Goal: Complete application form

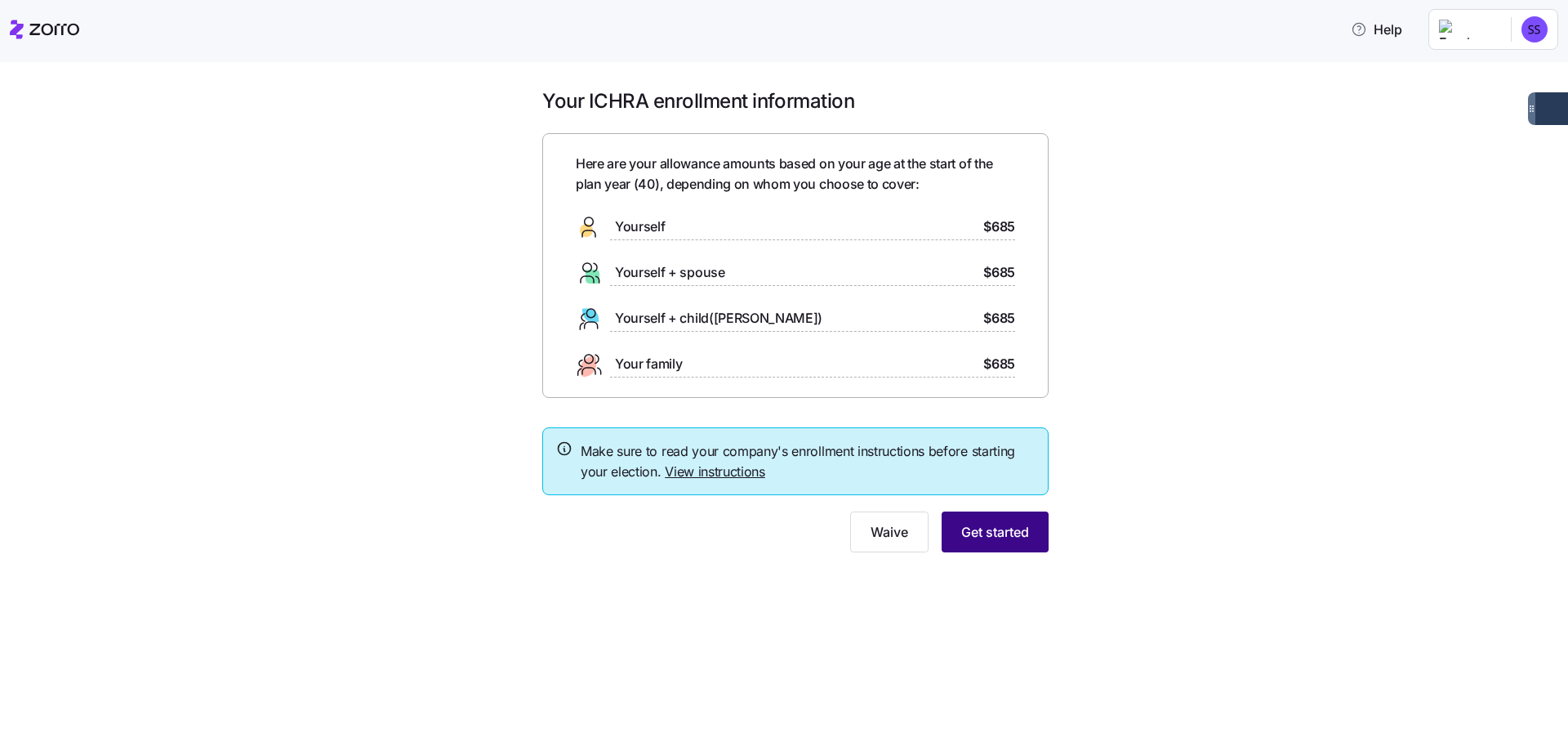
click at [989, 536] on span "Get started" at bounding box center [995, 532] width 68 height 20
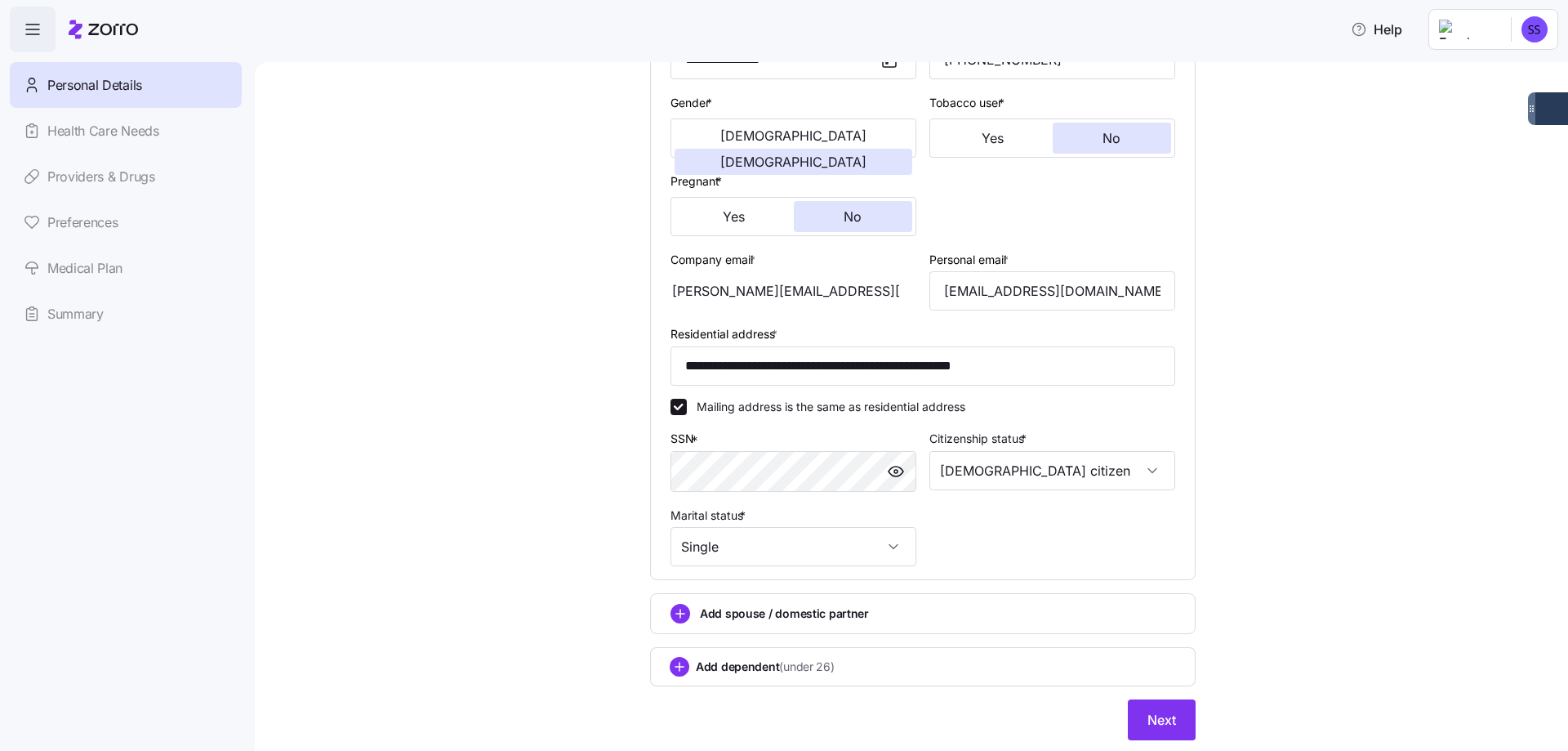
scroll to position [327, 0]
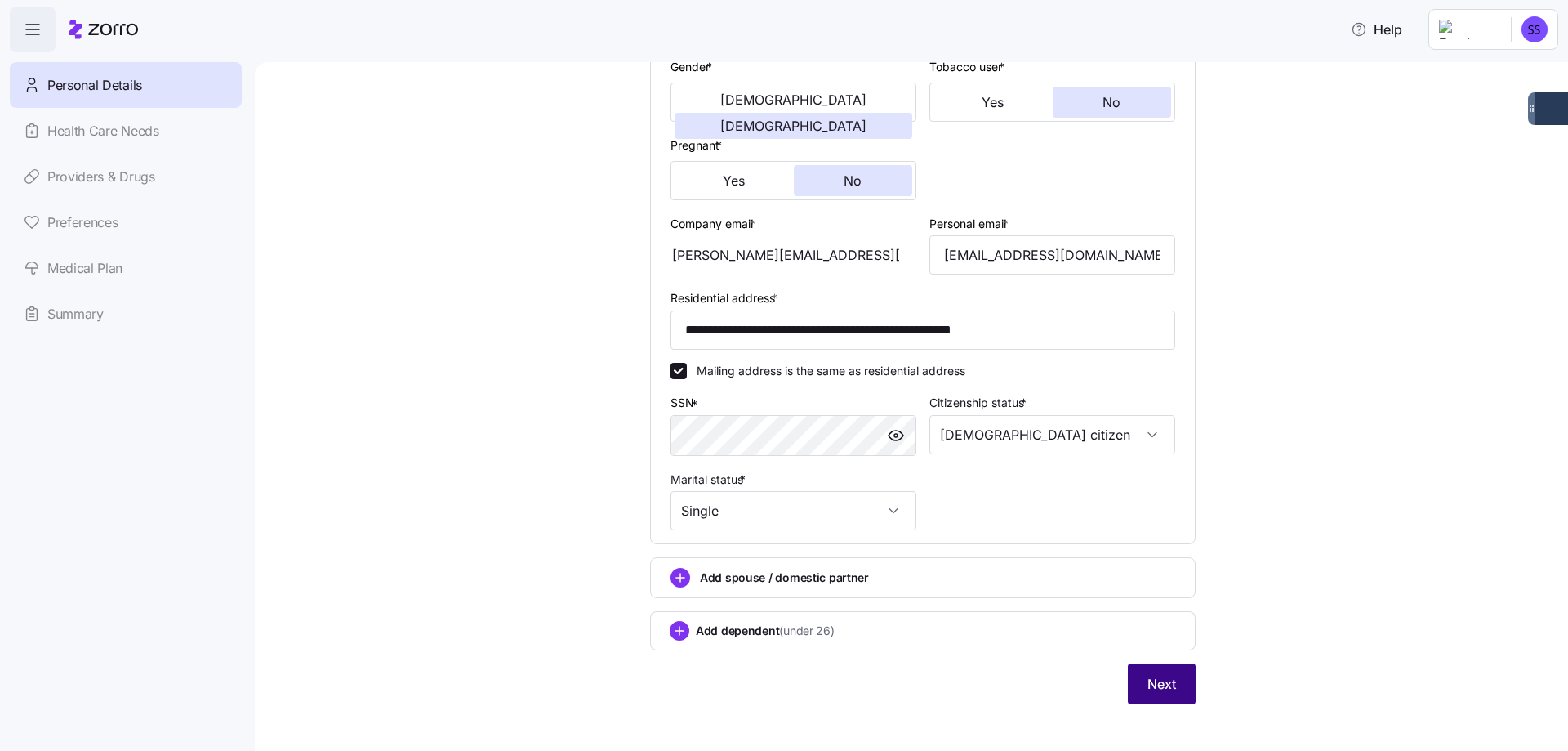
click at [1159, 692] on span "Next" at bounding box center [1161, 684] width 29 height 20
